Goal: Navigation & Orientation: Find specific page/section

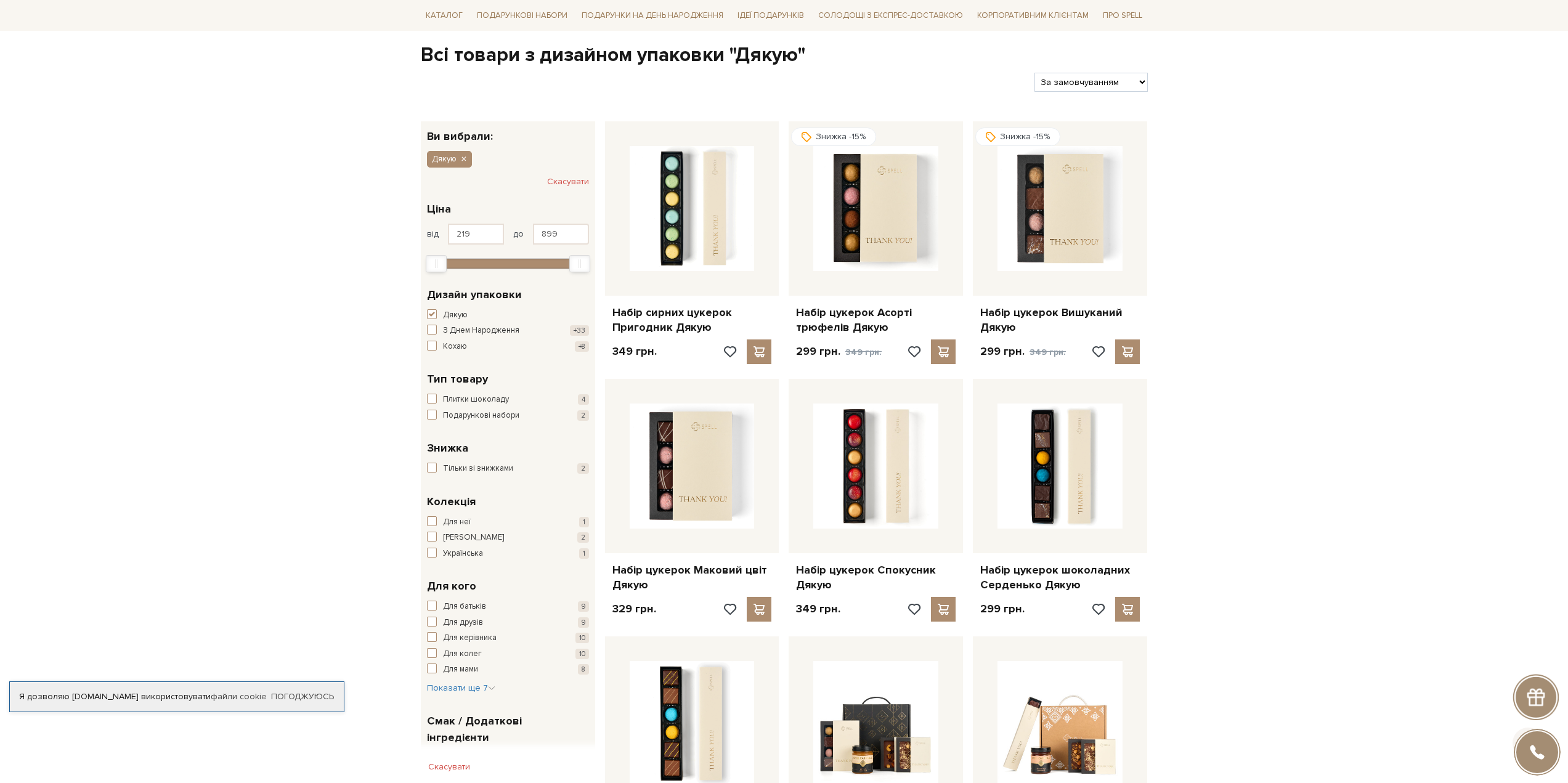
scroll to position [246, 0]
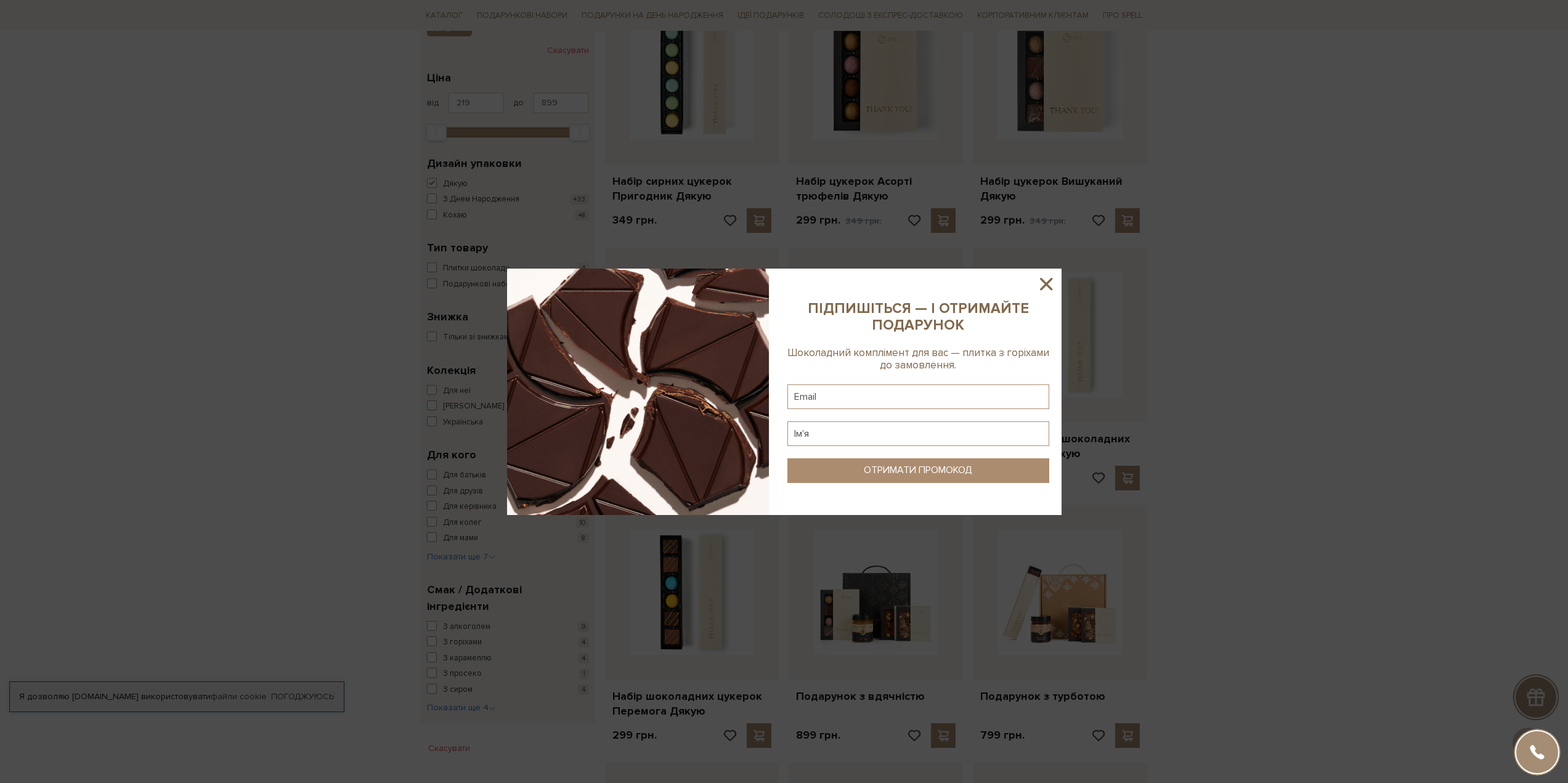
click at [1045, 278] on icon at bounding box center [1046, 284] width 21 height 21
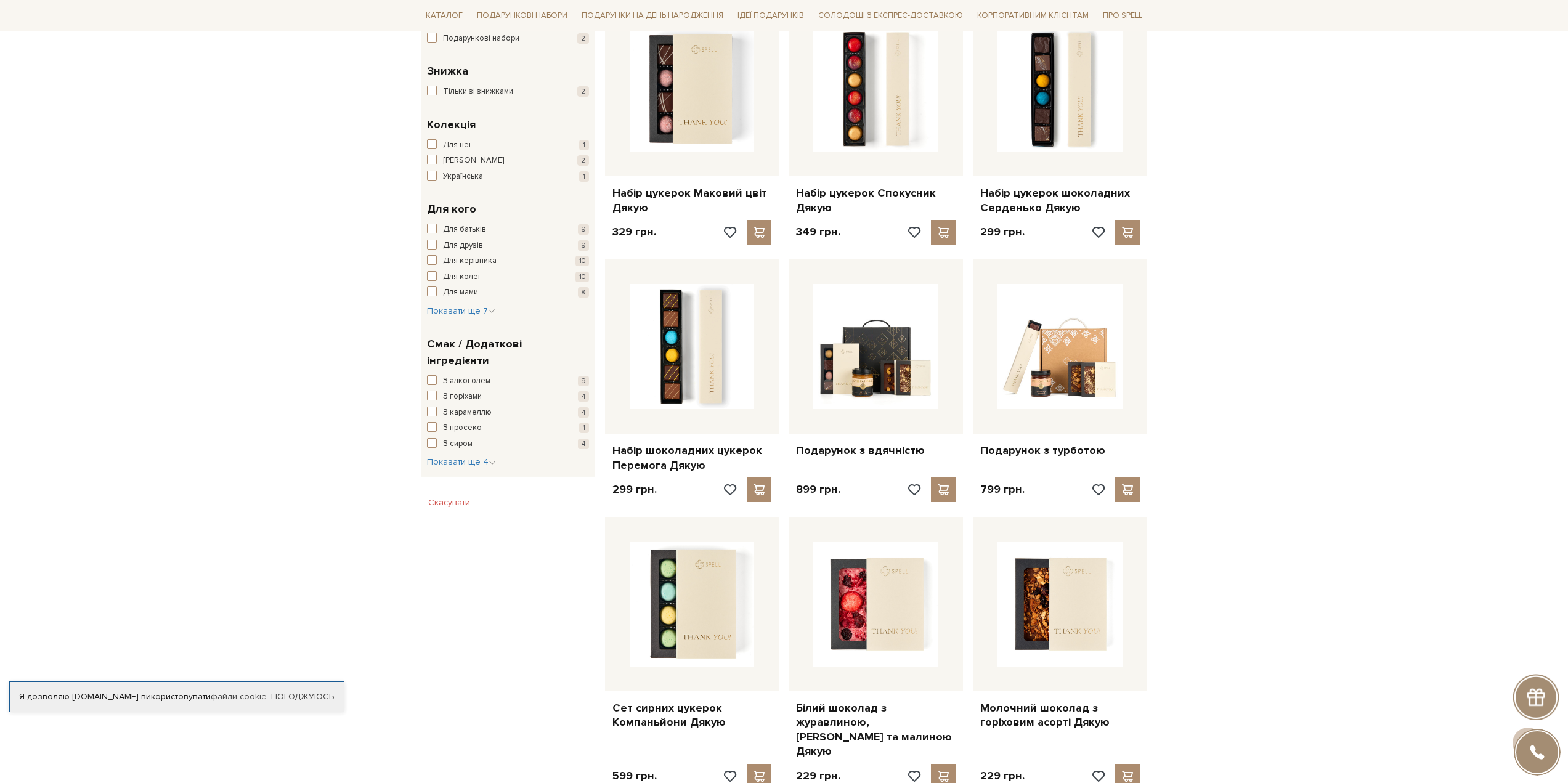
scroll to position [492, 0]
click at [475, 456] on span "Показати ще 4" at bounding box center [462, 461] width 69 height 11
click at [584, 462] on span "2" at bounding box center [590, 468] width 12 height 11
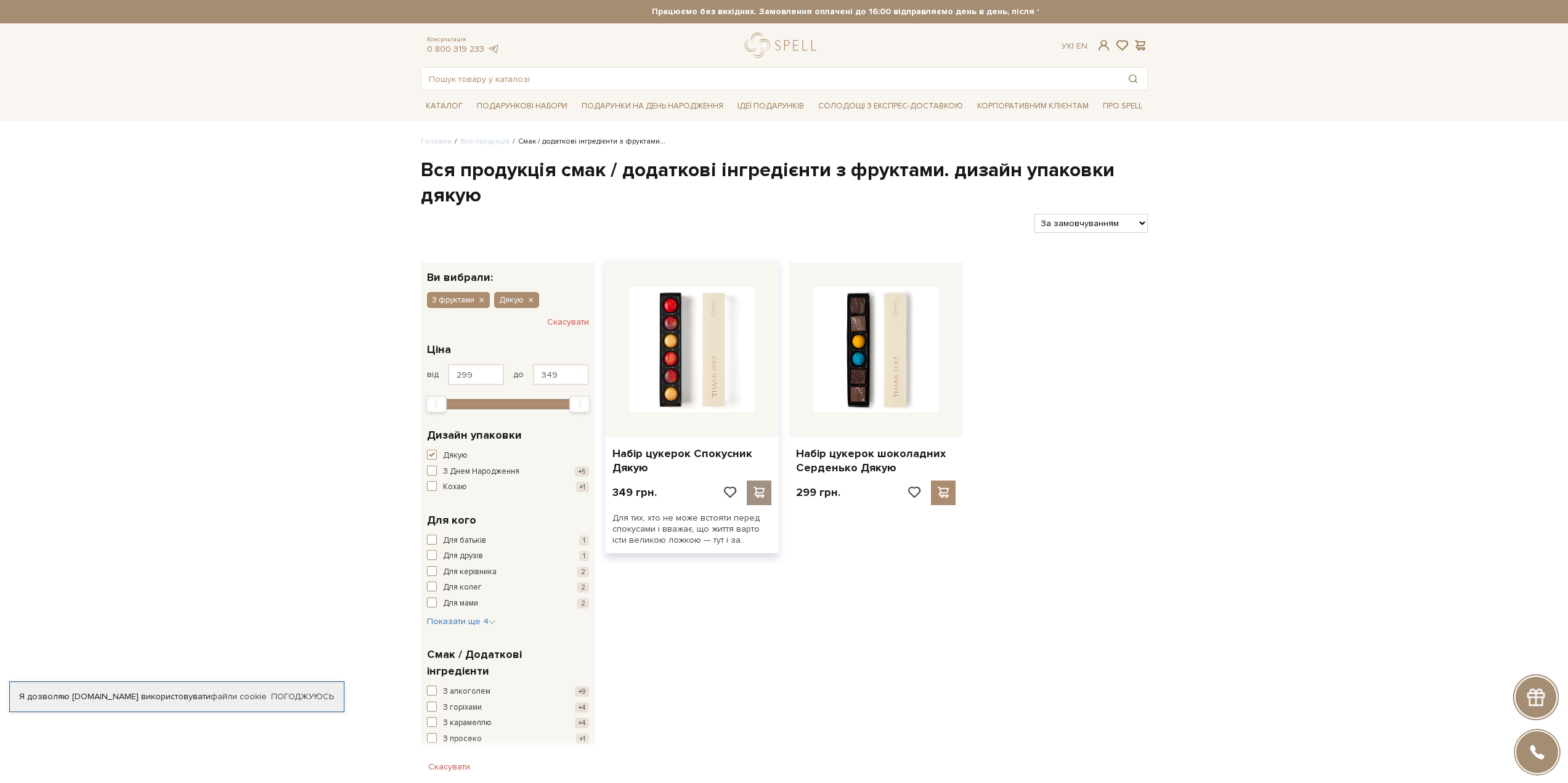
click at [761, 491] on span at bounding box center [759, 492] width 16 height 11
click at [944, 493] on span at bounding box center [943, 492] width 16 height 11
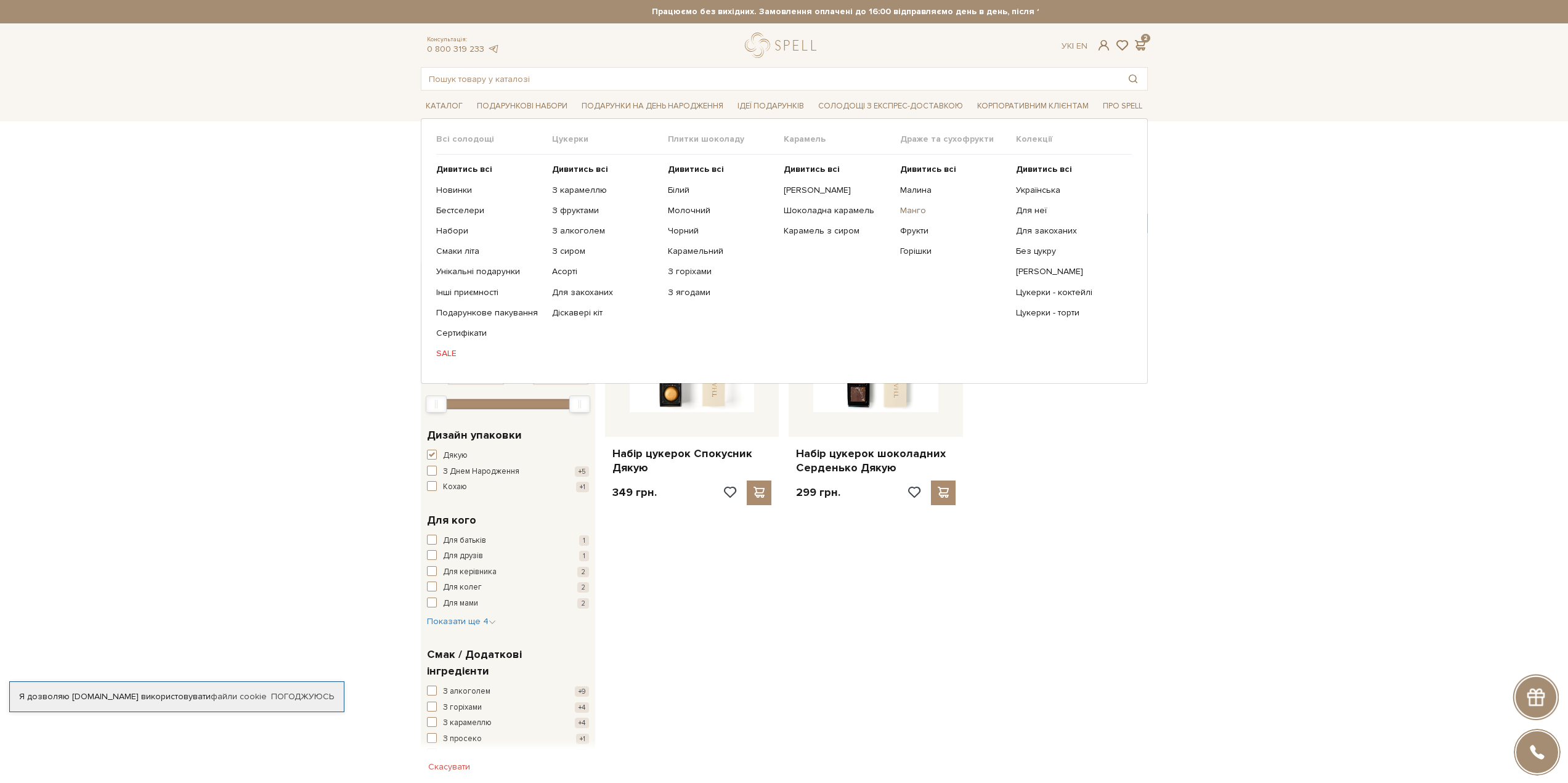
click at [921, 210] on link "Манго" at bounding box center [954, 210] width 107 height 11
